Goal: Task Accomplishment & Management: Use online tool/utility

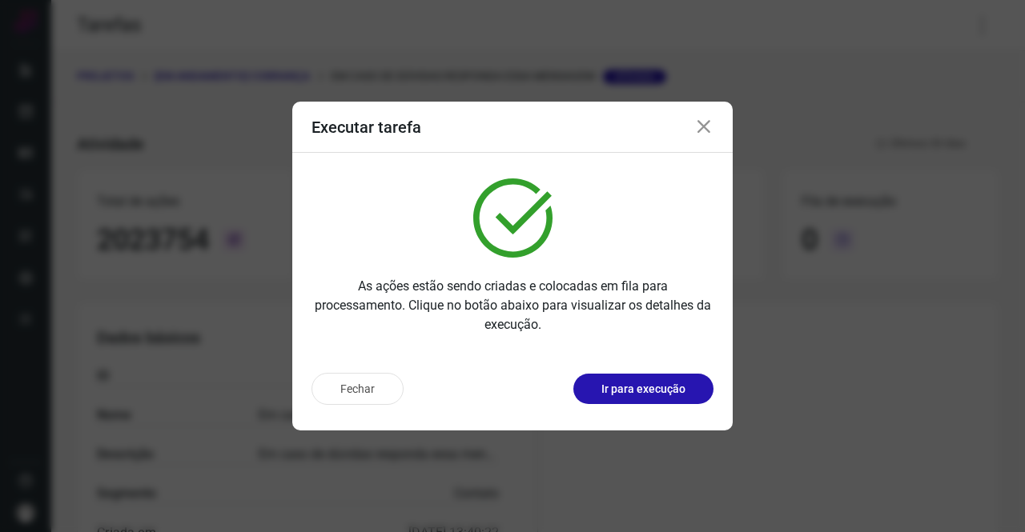
click at [710, 134] on icon at bounding box center [703, 127] width 19 height 19
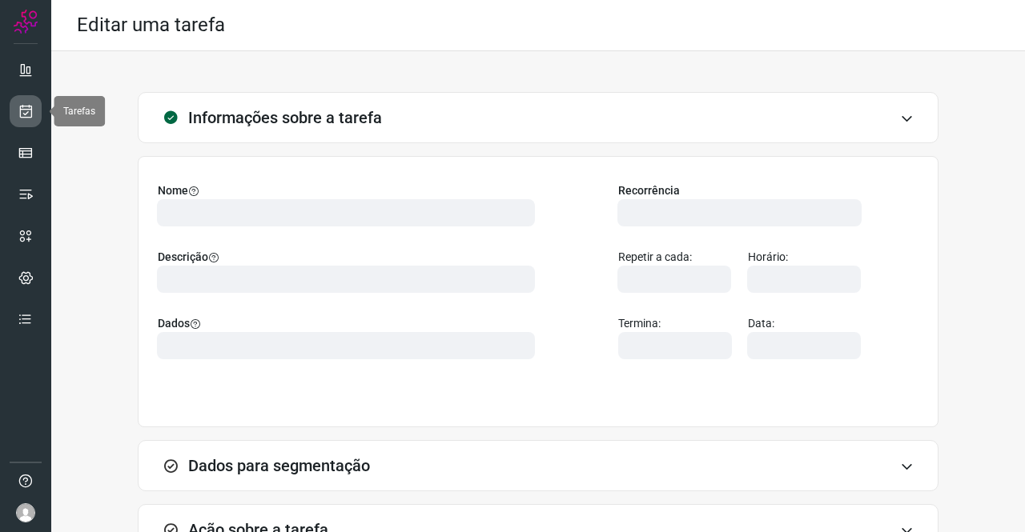
click at [29, 102] on link at bounding box center [26, 111] width 32 height 32
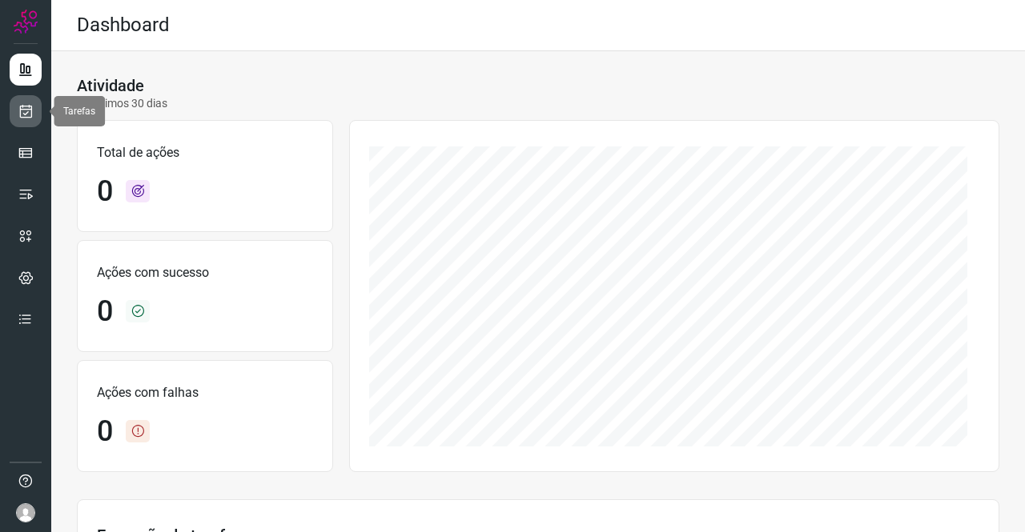
click at [23, 118] on icon at bounding box center [26, 111] width 17 height 16
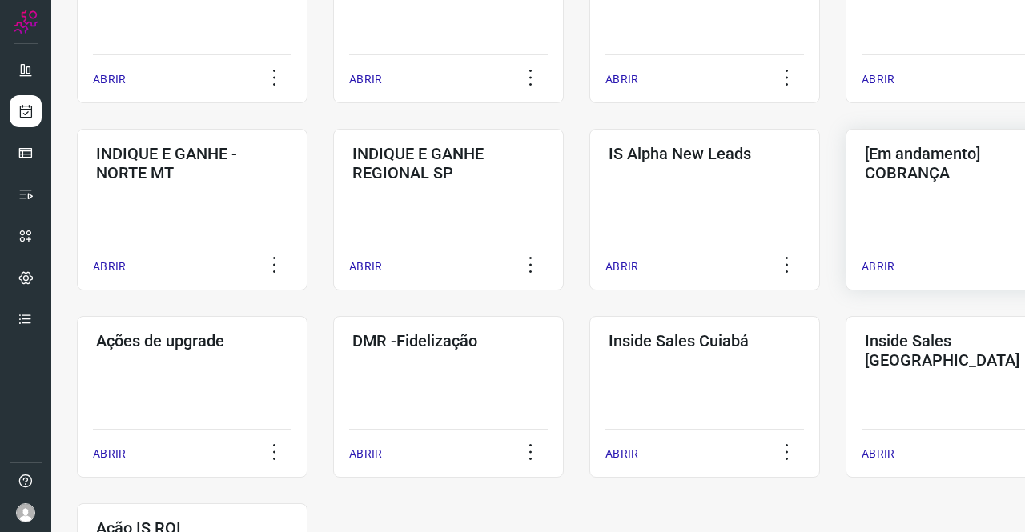
click at [917, 222] on div "[Em andamento] COBRANÇA ABRIR" at bounding box center [960, 210] width 231 height 162
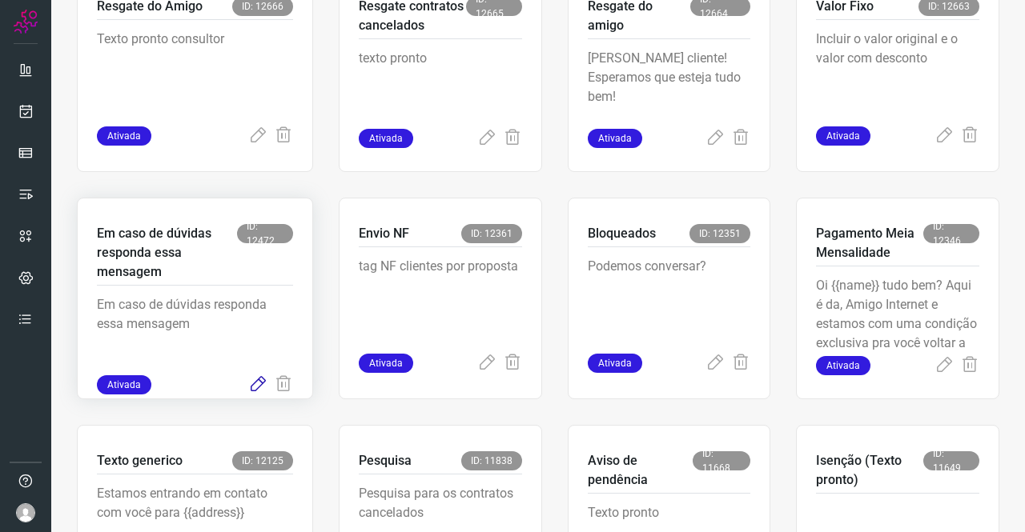
scroll to position [624, 0]
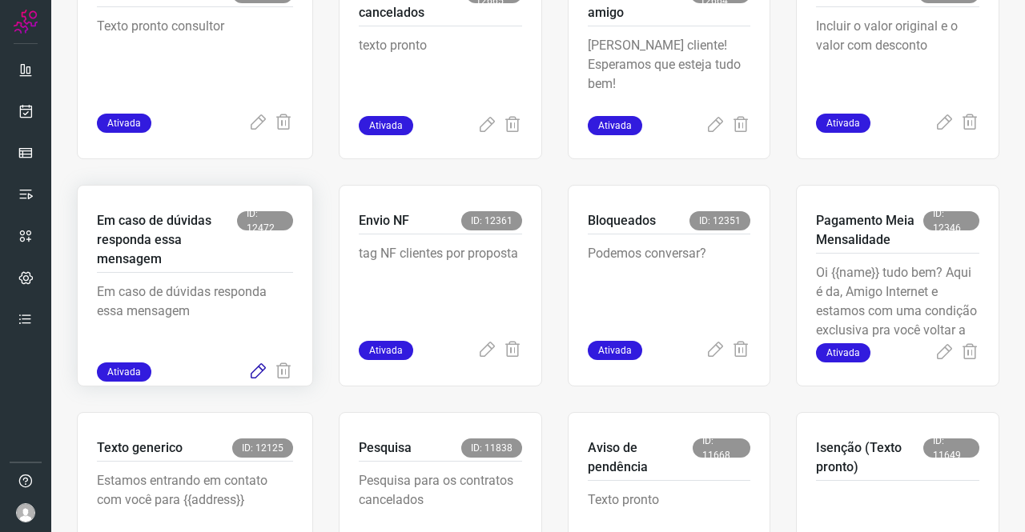
click at [256, 367] on icon at bounding box center [257, 372] width 19 height 19
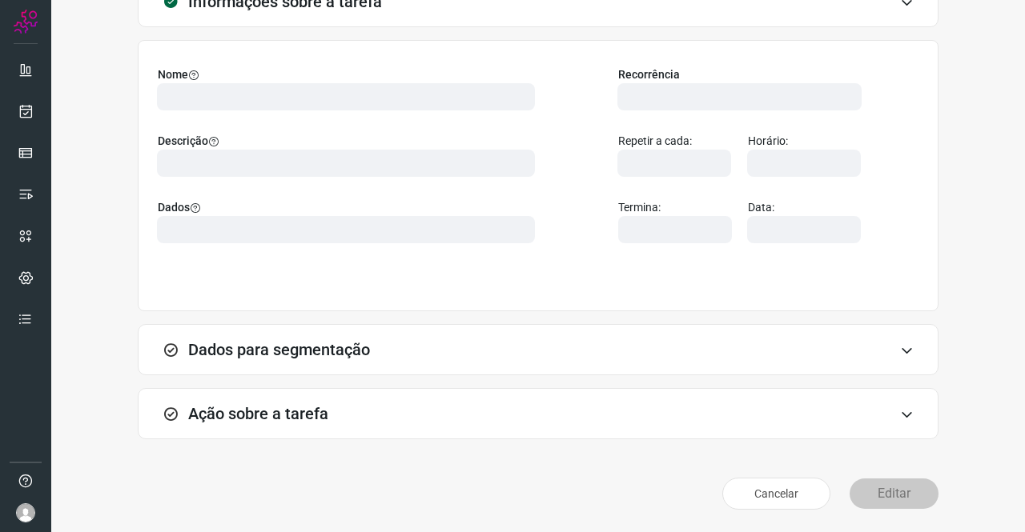
scroll to position [92, 0]
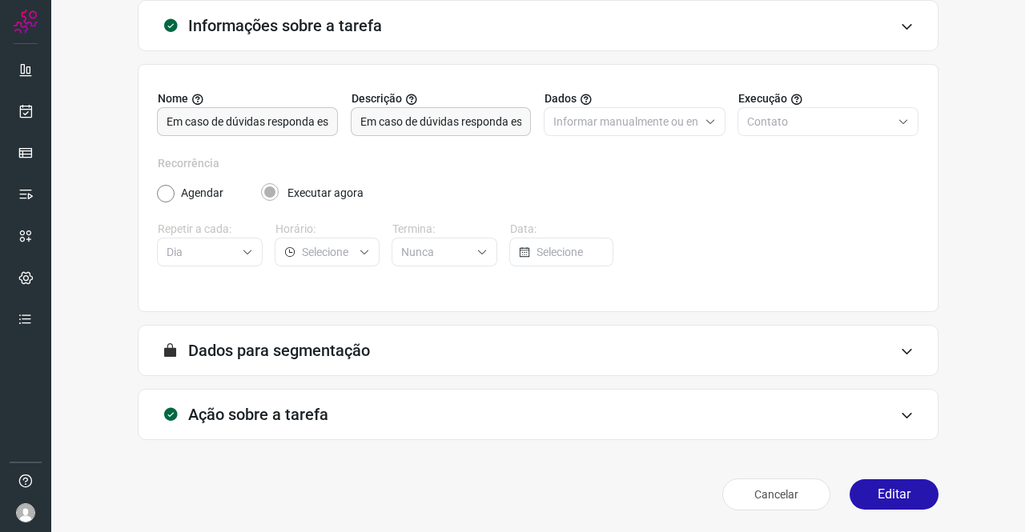
click at [281, 420] on h3 "Ação sobre a tarefa" at bounding box center [258, 414] width 140 height 19
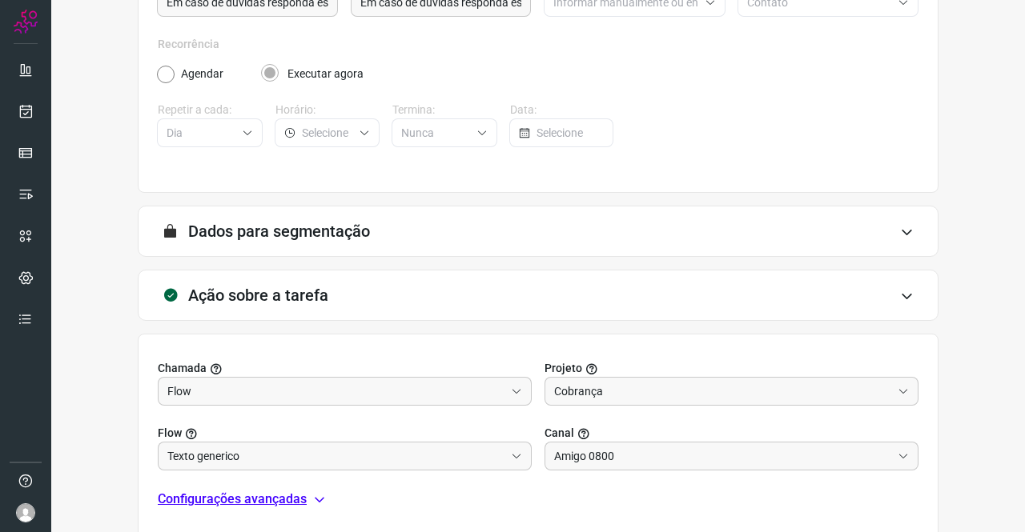
scroll to position [345, 0]
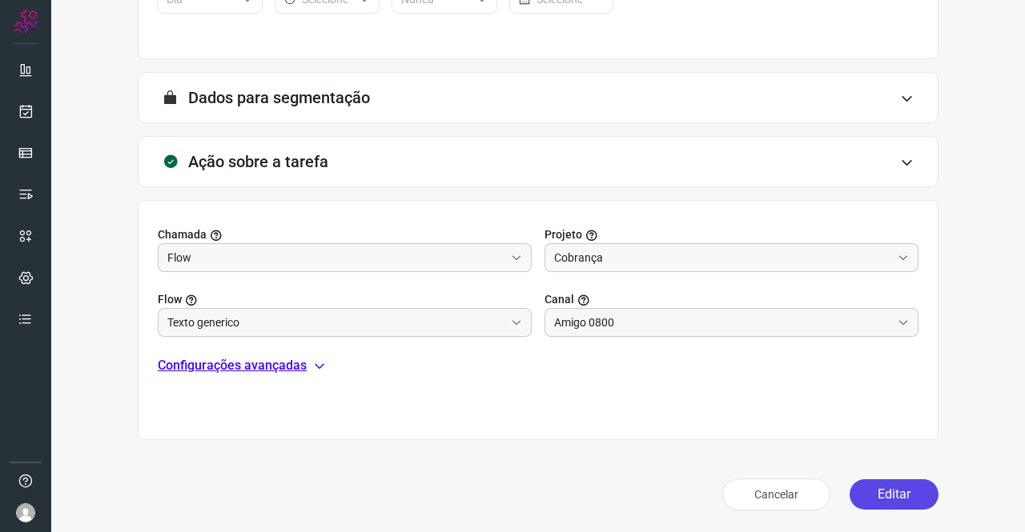
click at [869, 486] on button "Editar" at bounding box center [893, 494] width 89 height 30
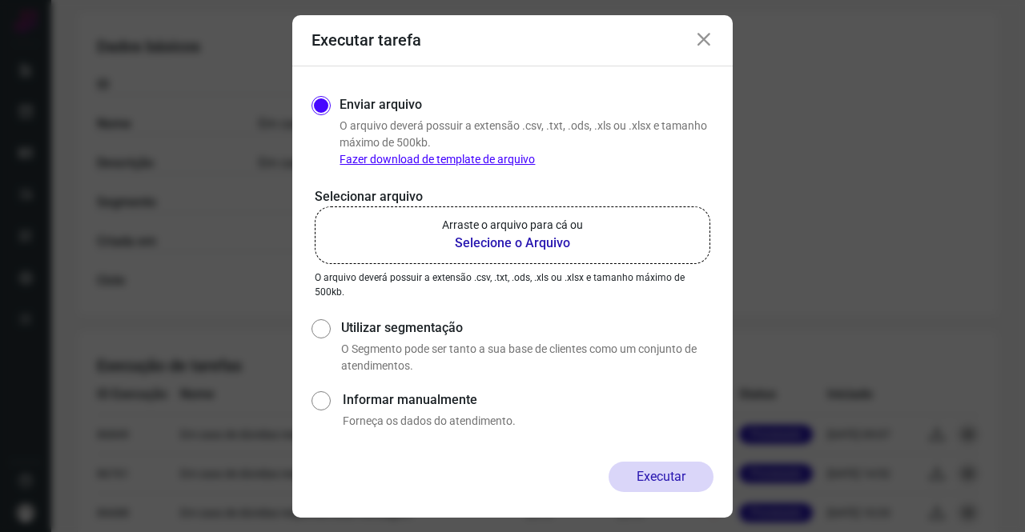
click at [533, 238] on b "Selecione o Arquivo" at bounding box center [512, 243] width 141 height 19
click at [0, 0] on input "Arraste o arquivo para cá ou Selecione o Arquivo" at bounding box center [0, 0] width 0 height 0
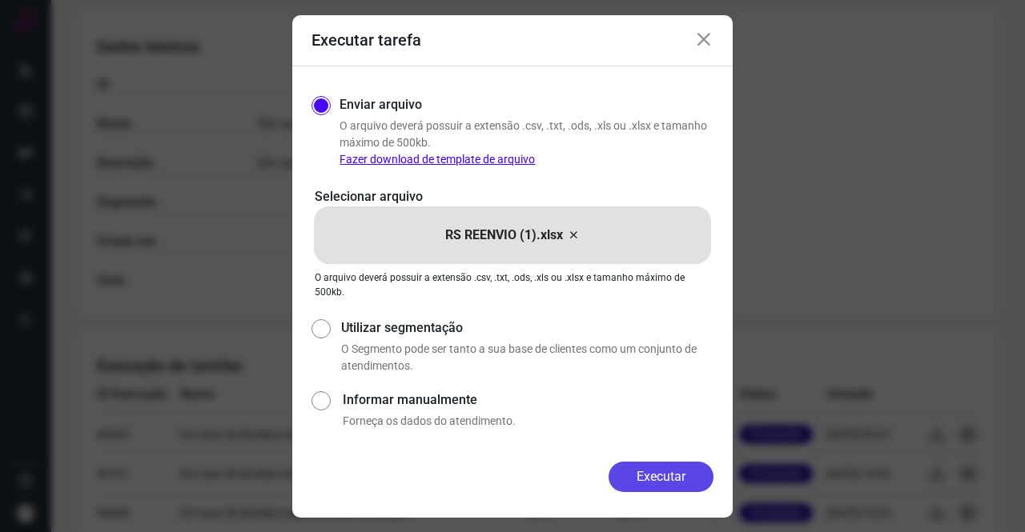
click at [647, 471] on button "Executar" at bounding box center [660, 477] width 105 height 30
